Goal: Information Seeking & Learning: Learn about a topic

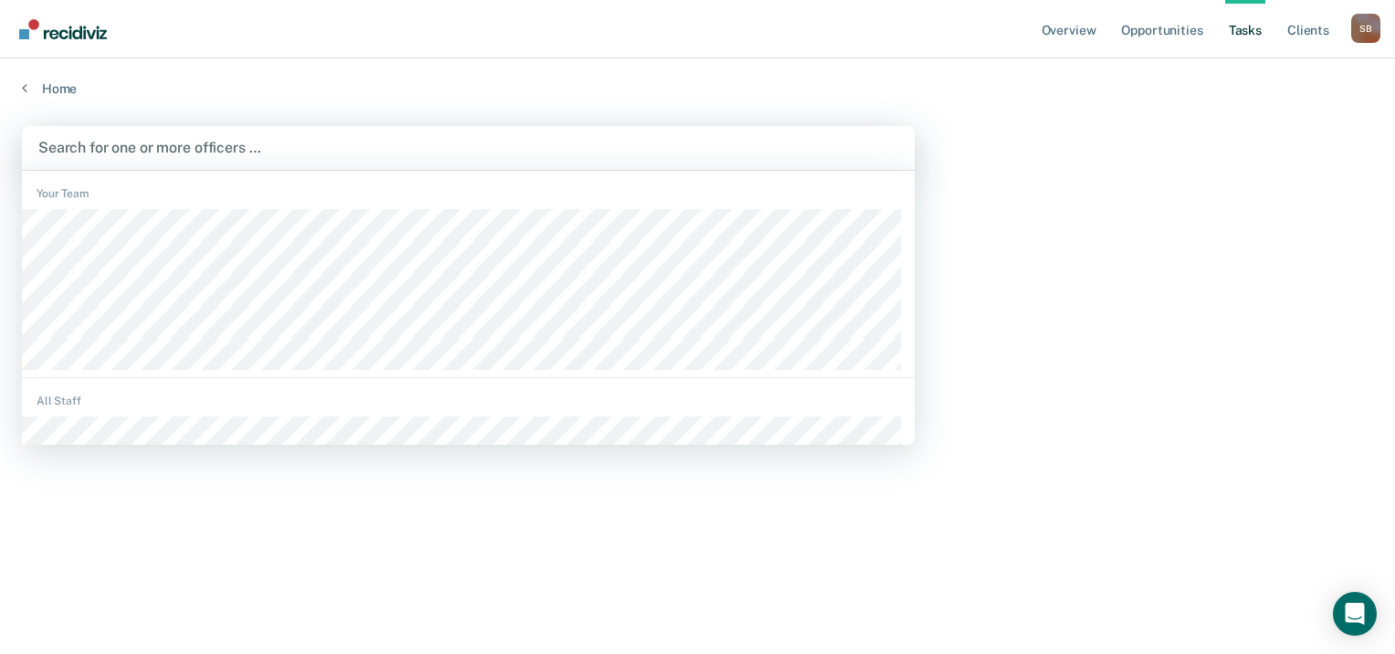
drag, startPoint x: 763, startPoint y: 78, endPoint x: 750, endPoint y: 76, distance: 13.8
click at [763, 78] on div "Home" at bounding box center [697, 77] width 1395 height 38
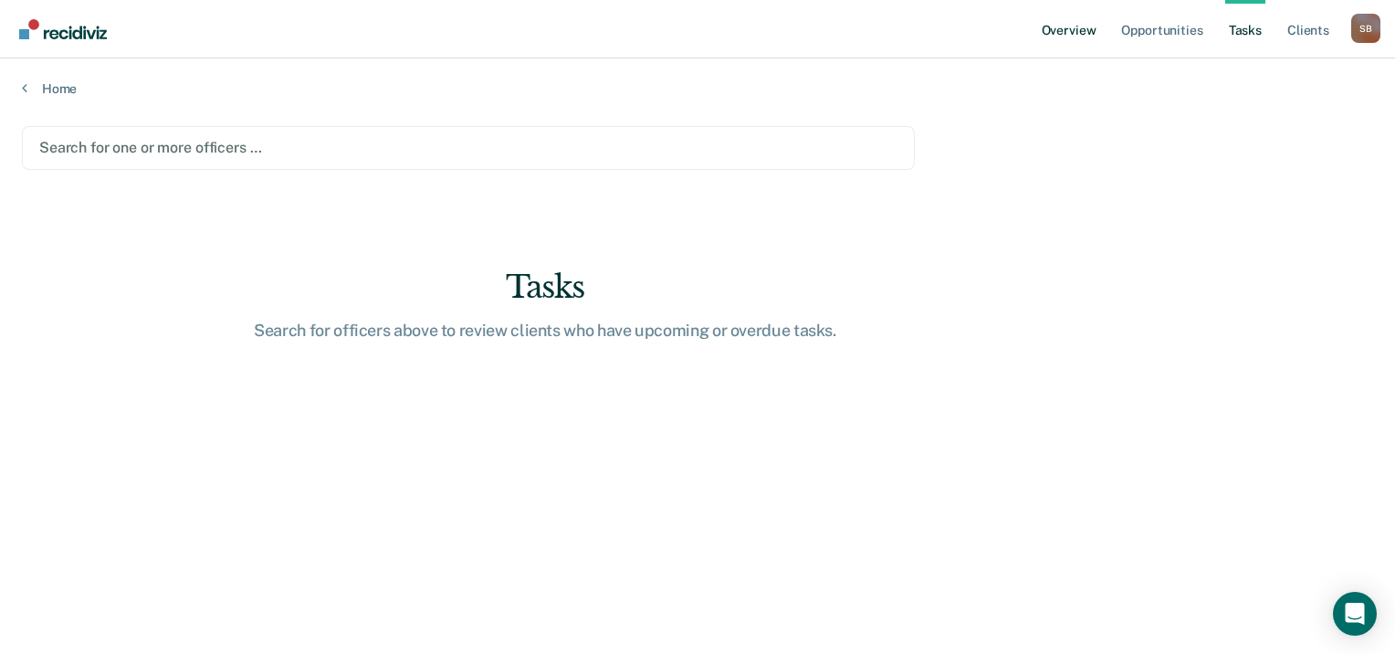
click at [1069, 36] on link "Overview" at bounding box center [1069, 29] width 62 height 58
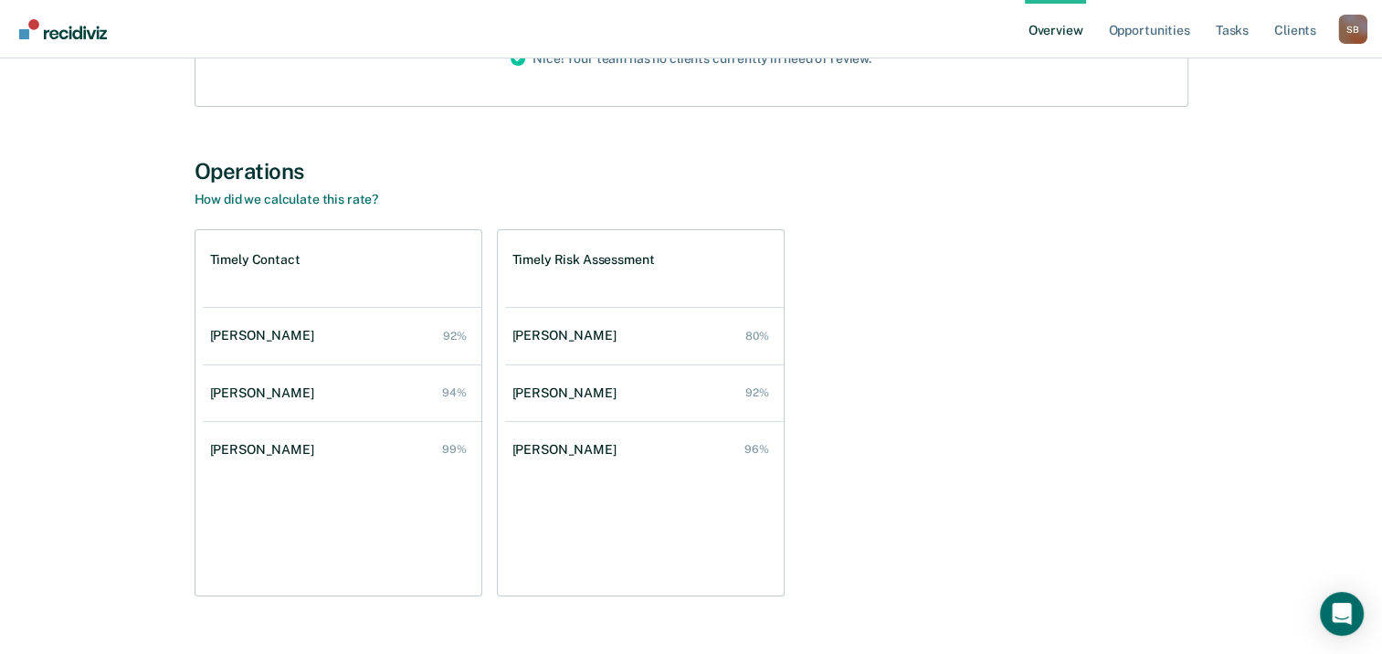
scroll to position [274, 0]
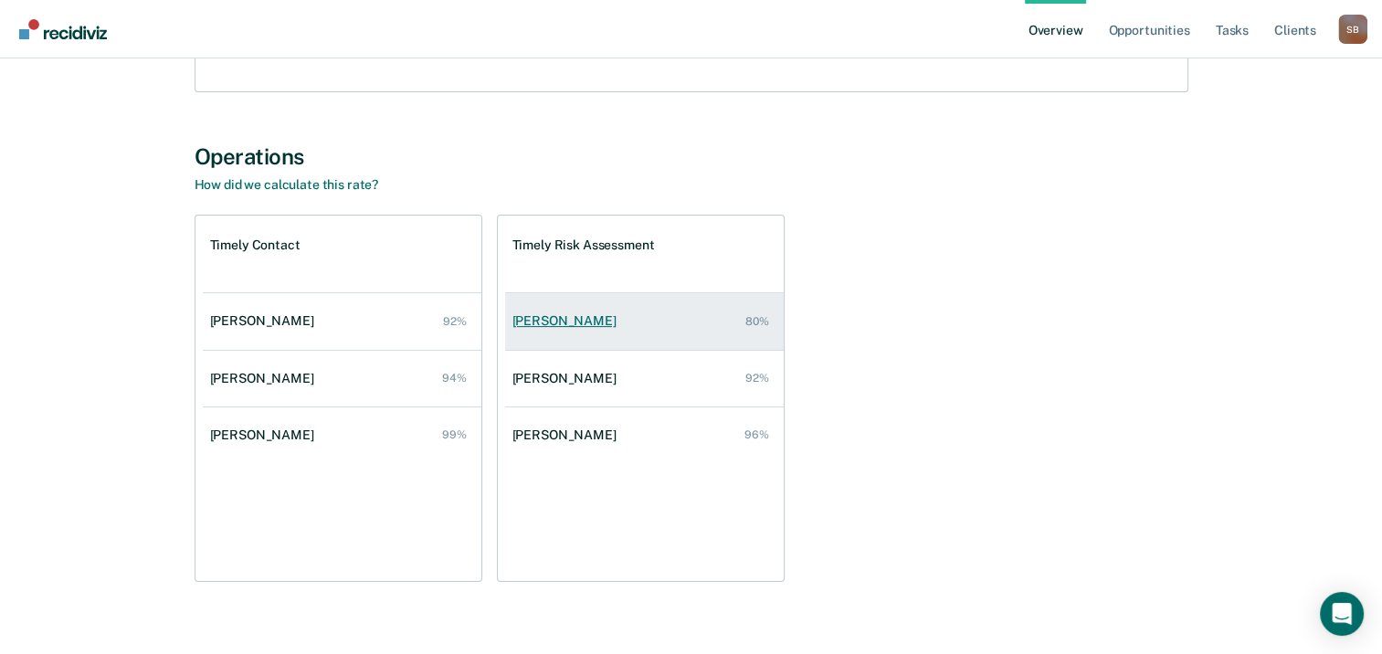
click at [633, 321] on link "[PERSON_NAME] 80%" at bounding box center [644, 321] width 279 height 52
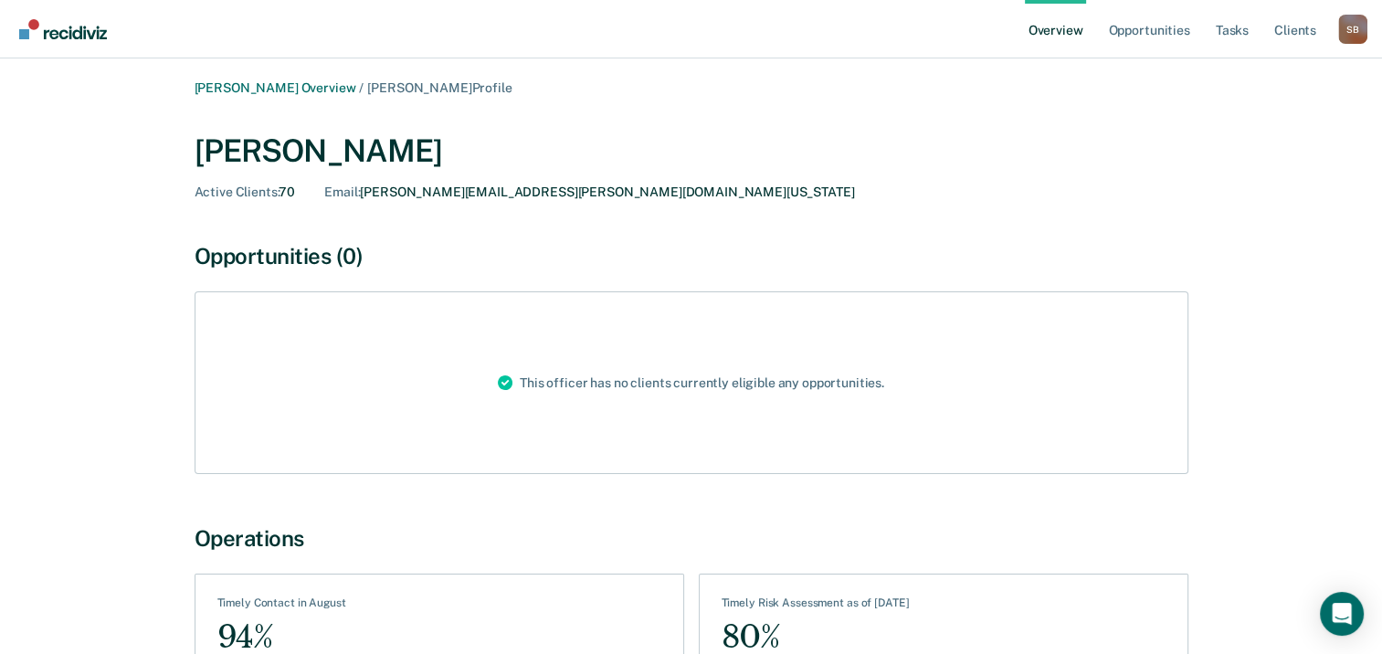
click at [1067, 30] on link "Overview" at bounding box center [1056, 29] width 62 height 58
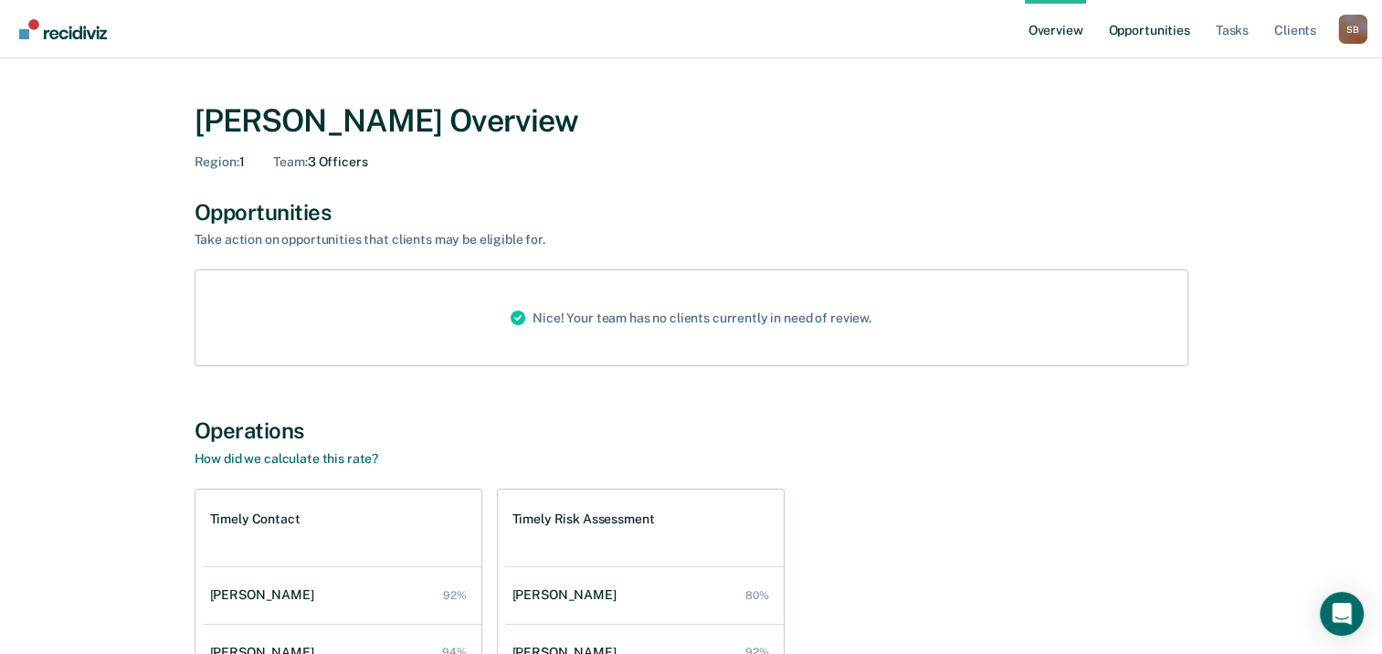
click at [1169, 29] on link "Opportunities" at bounding box center [1148, 29] width 89 height 58
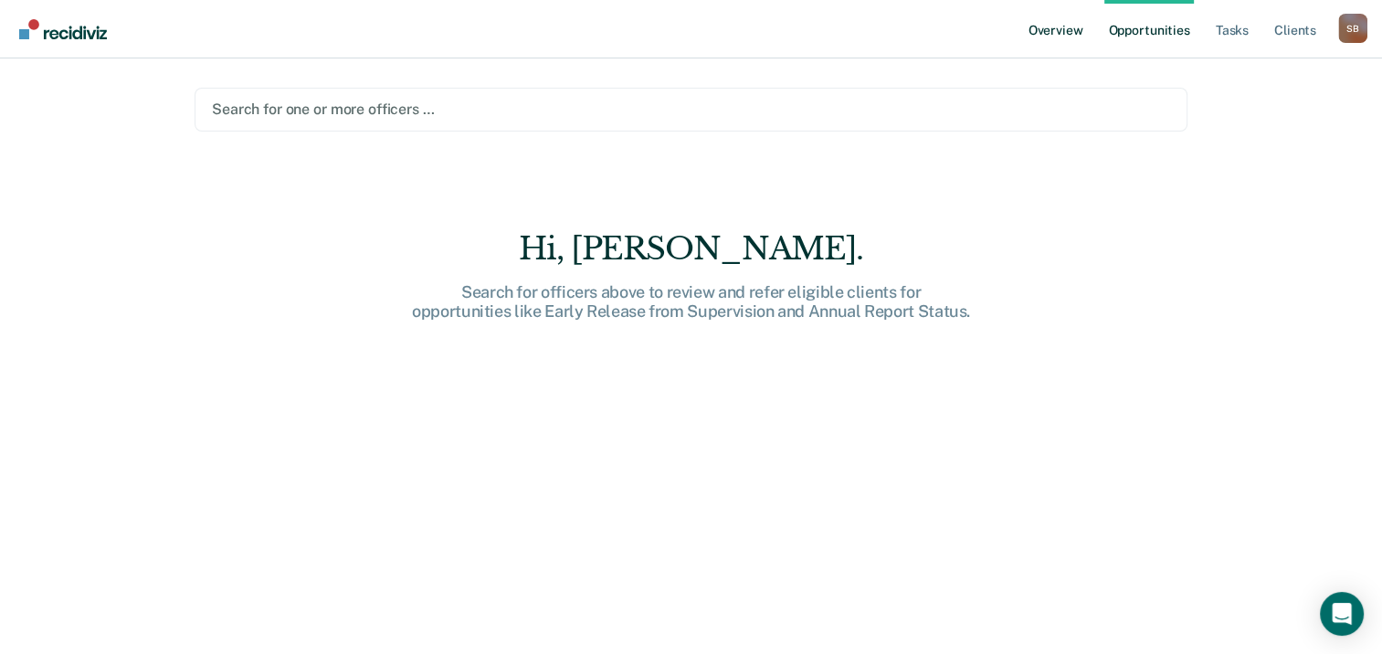
click at [1046, 29] on link "Overview" at bounding box center [1056, 29] width 62 height 58
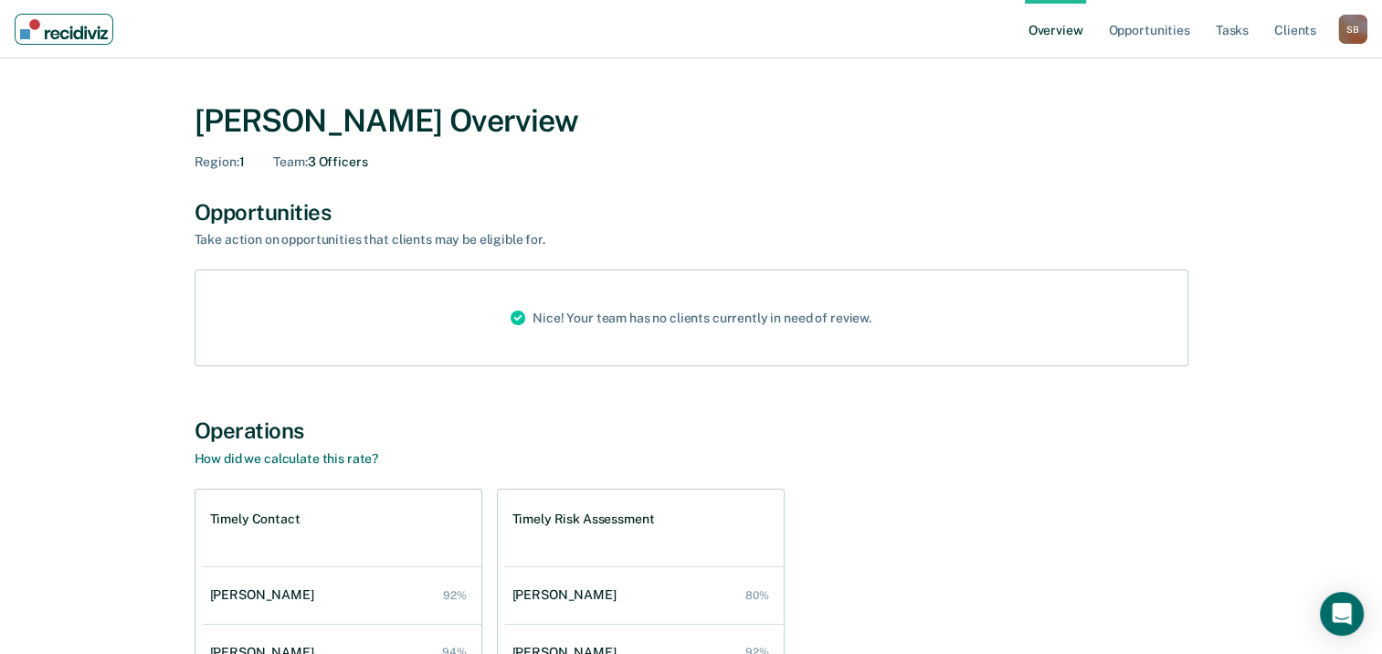
click at [84, 37] on img "Main navigation" at bounding box center [64, 29] width 88 height 20
